Goal: Task Accomplishment & Management: Complete application form

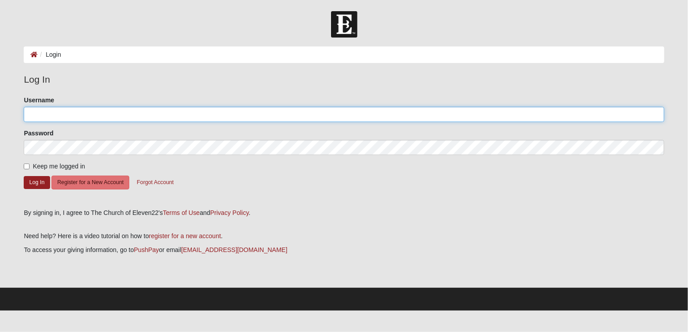
click at [32, 114] on input "Username" at bounding box center [344, 114] width 640 height 15
type input "[EMAIL_ADDRESS][DOMAIN_NAME]"
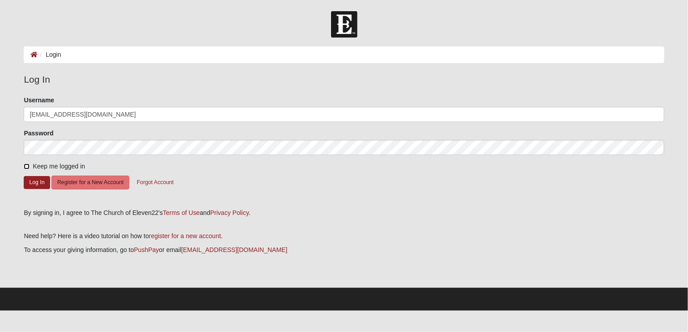
click at [27, 166] on input "Keep me logged in" at bounding box center [27, 167] width 6 height 6
checkbox input "true"
click at [80, 183] on button "Register for a New Account" at bounding box center [90, 183] width 78 height 14
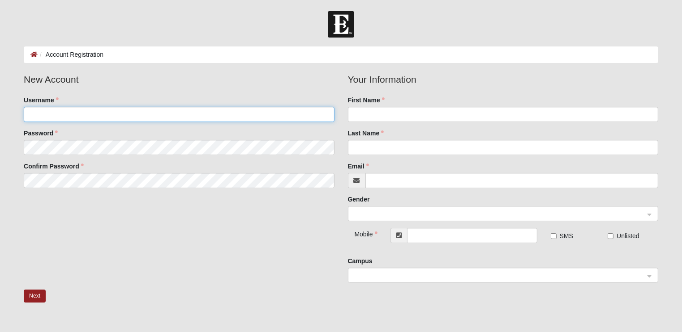
click at [36, 116] on input "Username" at bounding box center [179, 114] width 310 height 15
type input "Kcolquitt1@aol.com"
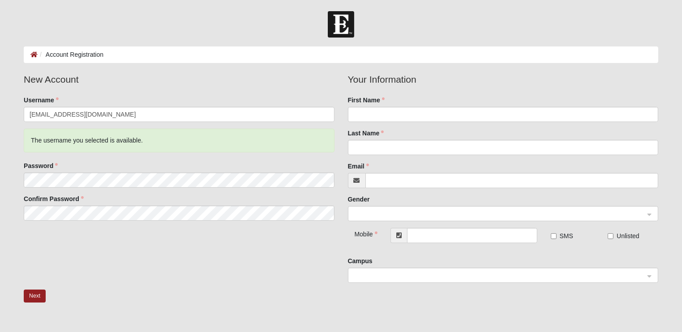
click at [301, 265] on div "New Account Username Kcolquitt1@aol.com The username you selected is available.…" at bounding box center [341, 180] width 648 height 217
click at [377, 116] on input "First Name" at bounding box center [503, 114] width 310 height 15
type input "Ken"
type input "Colquitt"
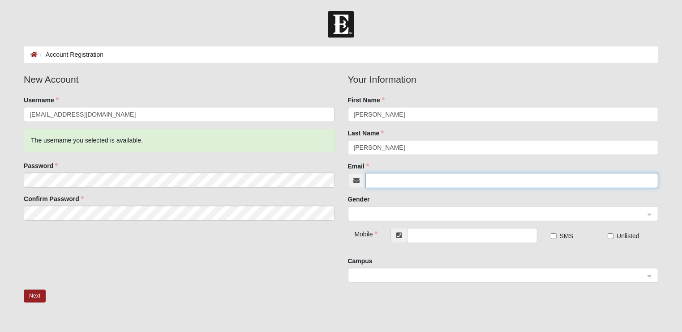
type input "[EMAIL_ADDRESS][DOMAIN_NAME]"
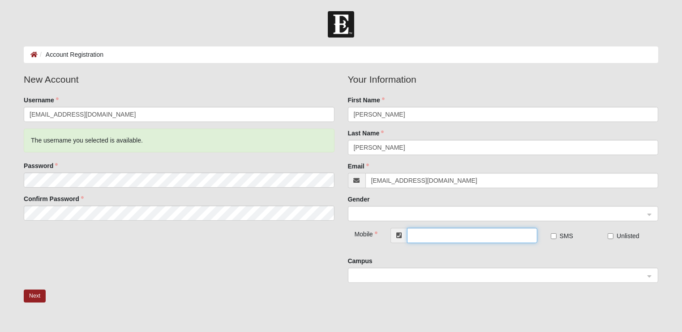
type input "(855) 864-6797"
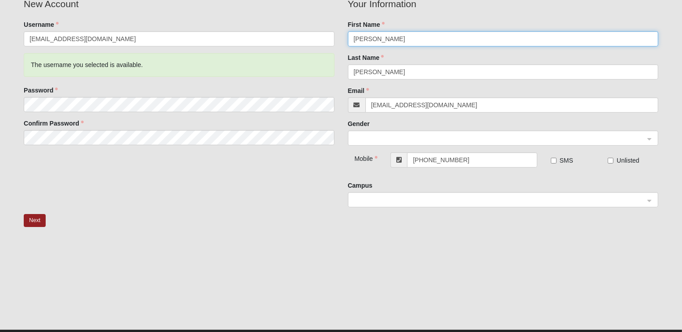
scroll to position [82, 0]
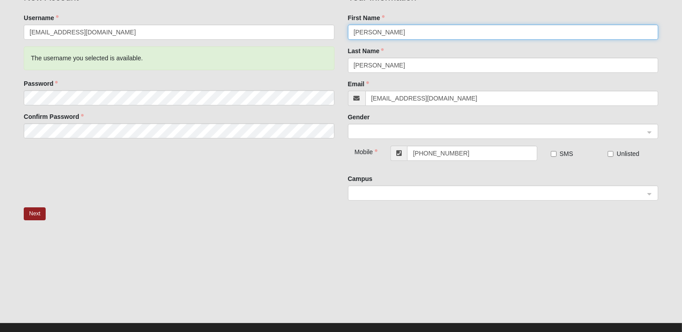
click at [411, 135] on span at bounding box center [499, 132] width 290 height 10
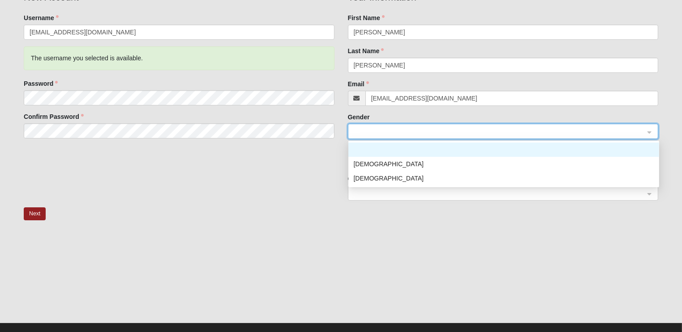
click at [368, 160] on div "[DEMOGRAPHIC_DATA]" at bounding box center [504, 164] width 300 height 10
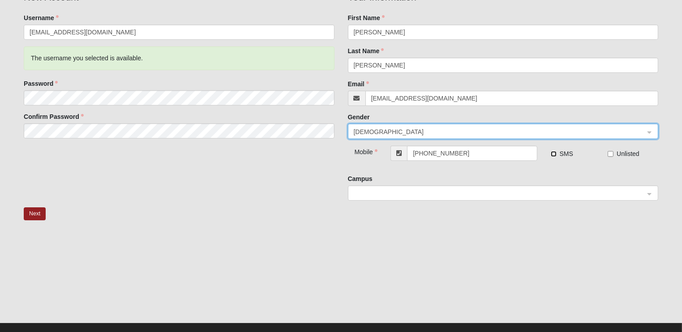
click at [554, 154] on input "SMS" at bounding box center [553, 154] width 6 height 6
checkbox input "true"
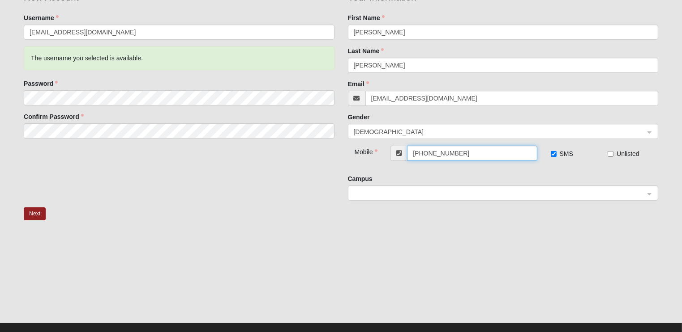
click at [483, 154] on input "(855) 864-6797" at bounding box center [472, 153] width 130 height 15
type input "8"
click at [399, 193] on span at bounding box center [499, 194] width 290 height 10
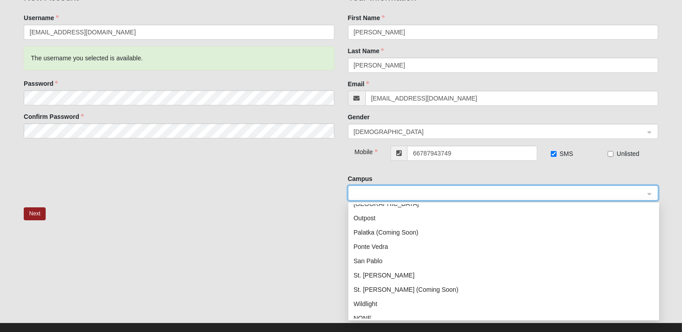
scroll to position [129, 0]
click at [378, 257] on div "San Pablo" at bounding box center [504, 255] width 300 height 10
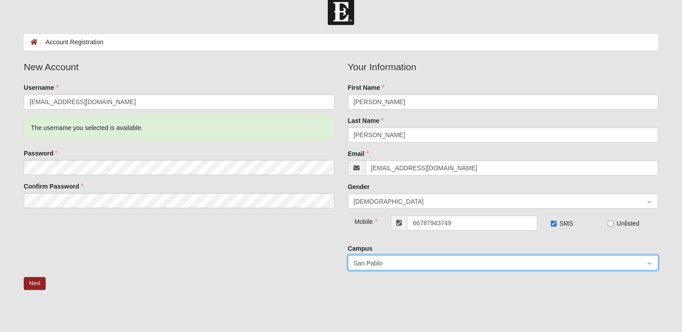
scroll to position [96, 0]
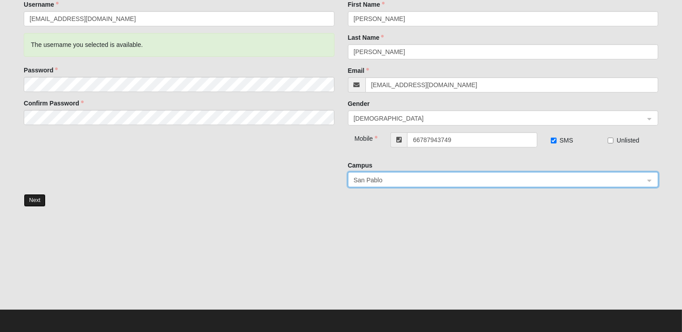
click at [29, 203] on button "Next" at bounding box center [35, 200] width 22 height 13
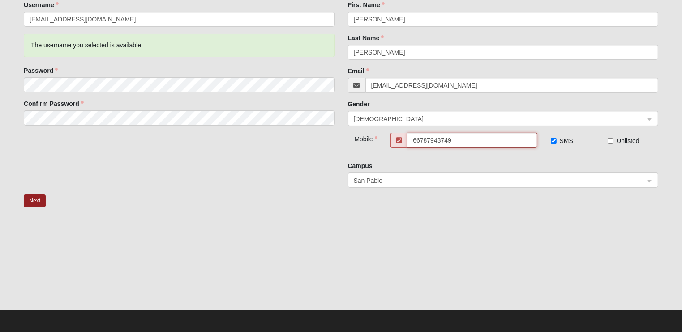
click at [420, 140] on input "66787943749" at bounding box center [472, 140] width 130 height 15
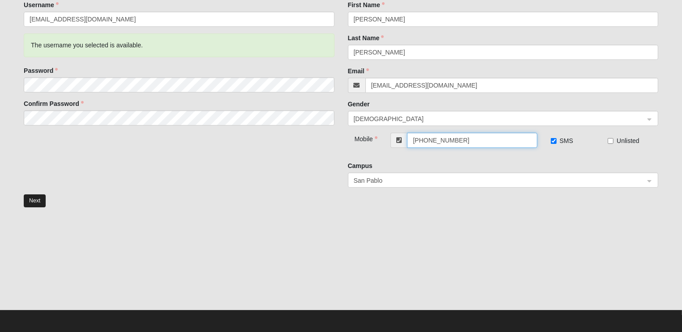
type input "[PHONE_NUMBER]"
click at [29, 204] on button "Next" at bounding box center [35, 201] width 22 height 13
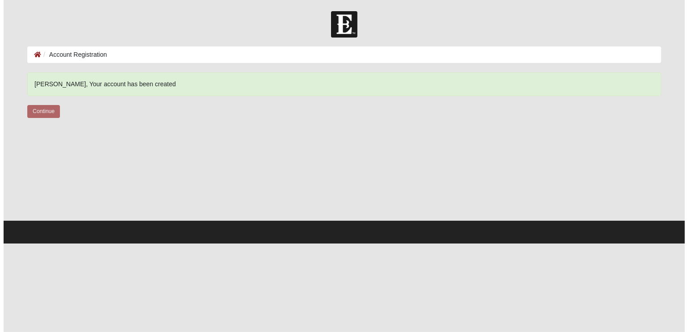
scroll to position [0, 0]
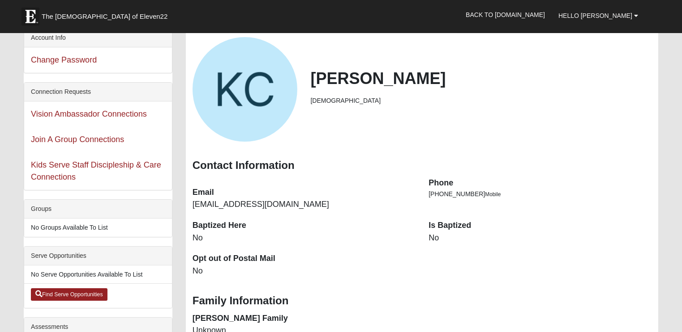
scroll to position [9, 0]
click at [456, 229] on dt "Is Baptized" at bounding box center [539, 227] width 223 height 12
click at [45, 142] on link "Join A Group Connections" at bounding box center [77, 140] width 93 height 9
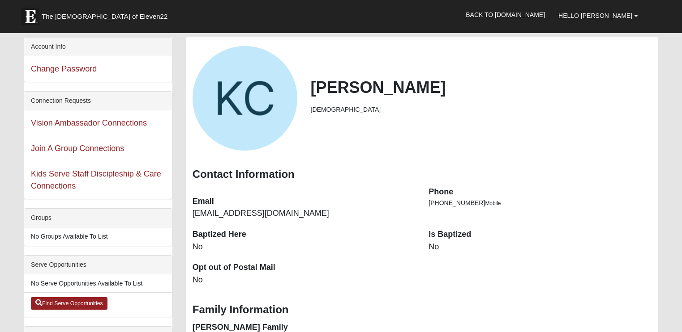
scroll to position [9, 0]
